Goal: Submit feedback/report problem: Submit feedback/report problem

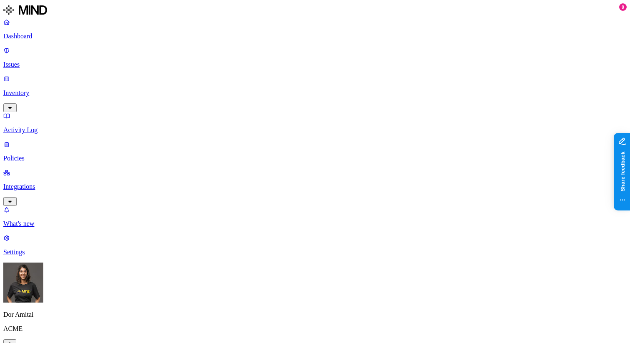
click at [44, 89] on p "Inventory" at bounding box center [314, 92] width 623 height 7
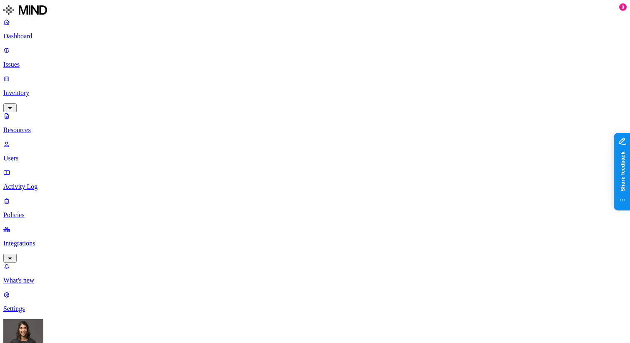
click at [42, 126] on p "Resources" at bounding box center [314, 129] width 623 height 7
click at [36, 183] on p "Activity Log" at bounding box center [314, 186] width 623 height 7
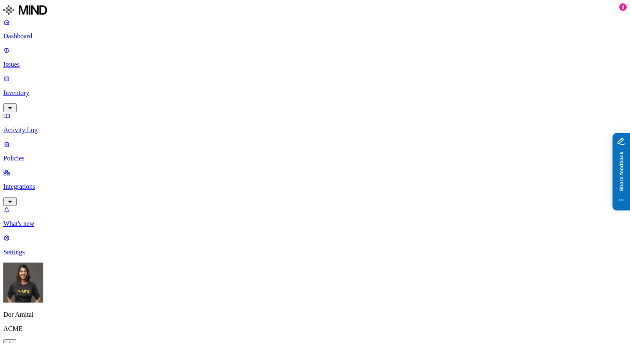
drag, startPoint x: 120, startPoint y: 44, endPoint x: 177, endPoint y: 44, distance: 57.0
drag, startPoint x: 177, startPoint y: 44, endPoint x: 132, endPoint y: 44, distance: 45.8
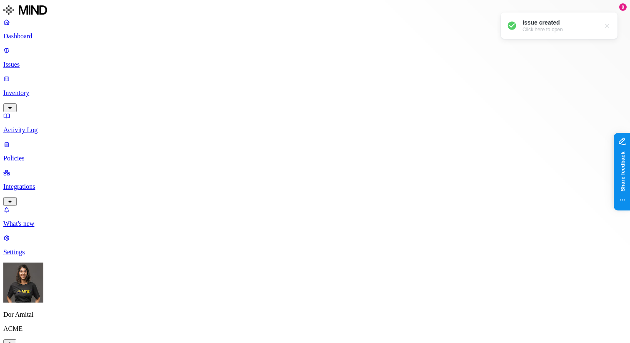
drag, startPoint x: 132, startPoint y: 49, endPoint x: 125, endPoint y: 48, distance: 6.3
click at [43, 256] on p "Settings" at bounding box center [314, 251] width 623 height 7
click at [47, 89] on p "Inventory" at bounding box center [314, 92] width 623 height 7
